Goal: Find specific page/section

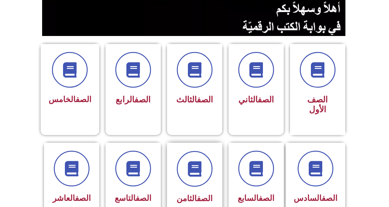
scroll to position [154, 0]
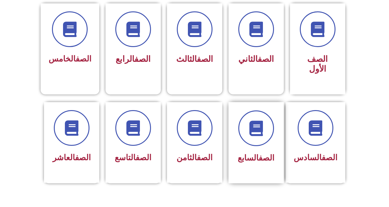
click at [240, 151] on div "الصف السابع" at bounding box center [256, 158] width 39 height 15
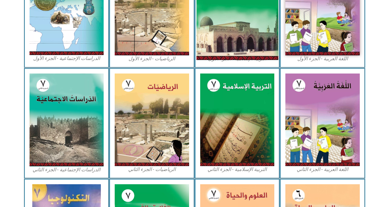
scroll to position [342, 0]
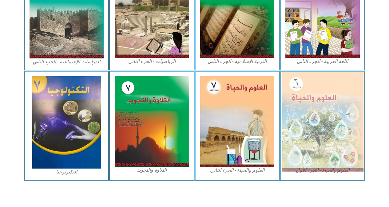
click at [309, 111] on img at bounding box center [323, 122] width 82 height 100
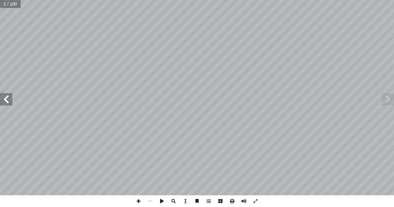
click at [8, 4] on input "text" at bounding box center [10, 4] width 21 height 8
type input "**"
click at [137, 201] on span at bounding box center [139, 201] width 12 height 12
click at [138, 201] on span at bounding box center [139, 201] width 12 height 12
